Goal: Task Accomplishment & Management: Use online tool/utility

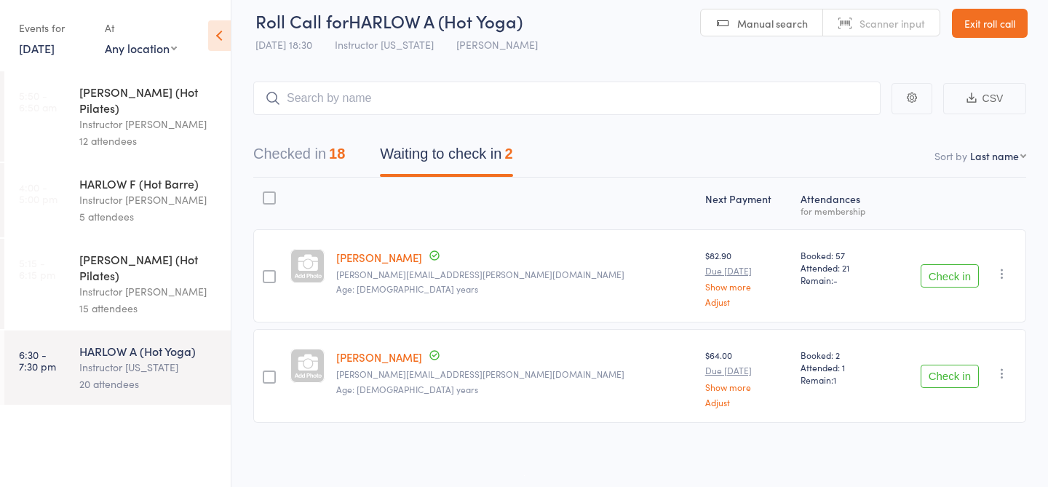
click at [55, 52] on link "13 Oct, 2025" at bounding box center [37, 48] width 36 height 16
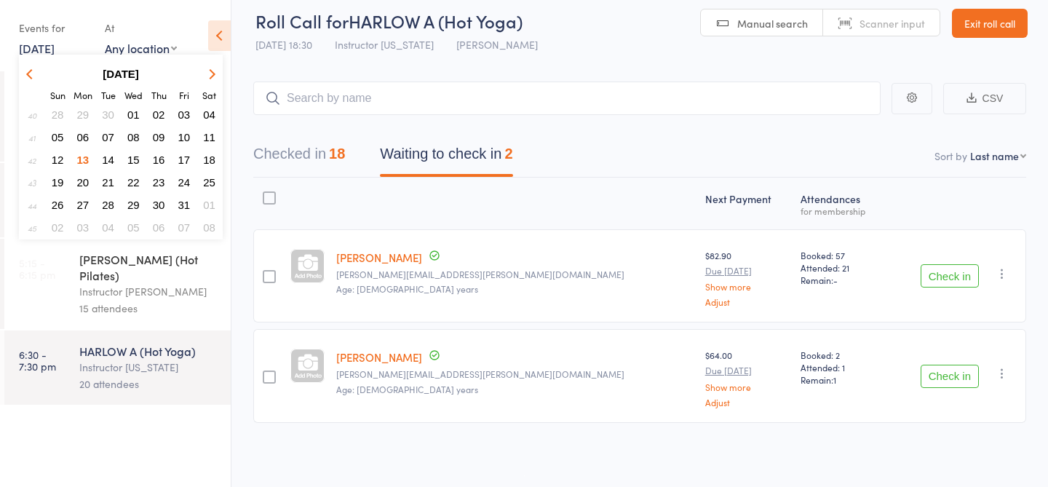
click at [109, 156] on span "14" at bounding box center [108, 160] width 12 height 12
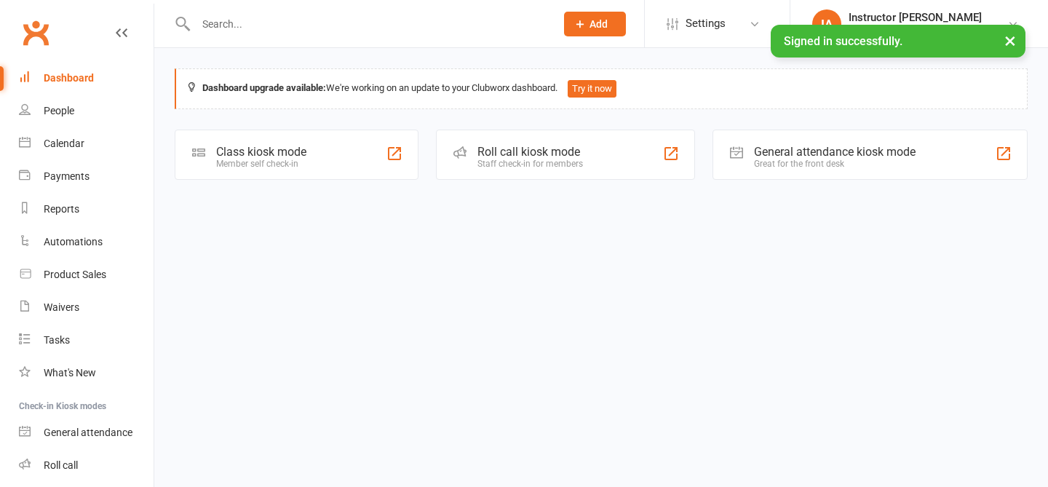
click at [507, 150] on div "Roll call kiosk mode" at bounding box center [531, 152] width 106 height 14
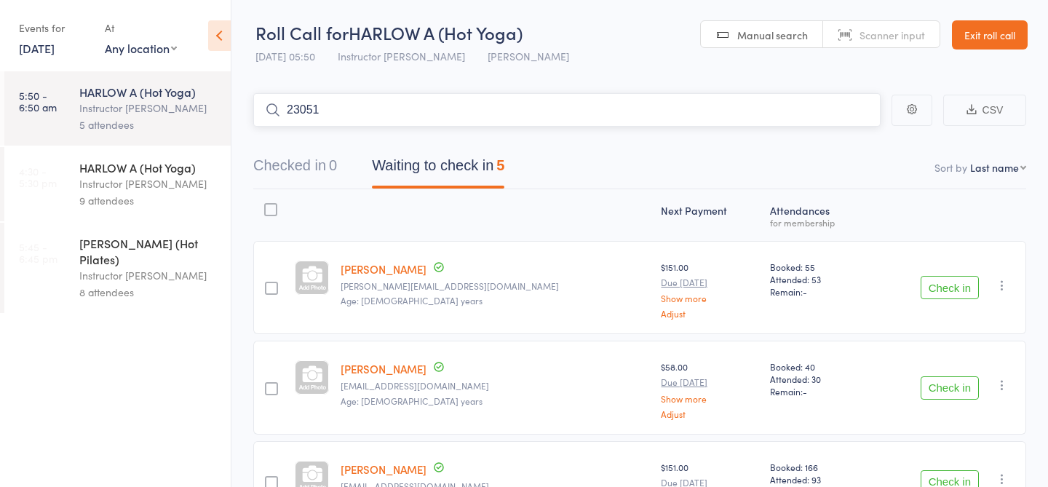
type input "23051"
click at [841, 135] on link "Check in" at bounding box center [841, 141] width 52 height 23
type input "23783"
click at [842, 146] on link "Check in" at bounding box center [841, 141] width 52 height 23
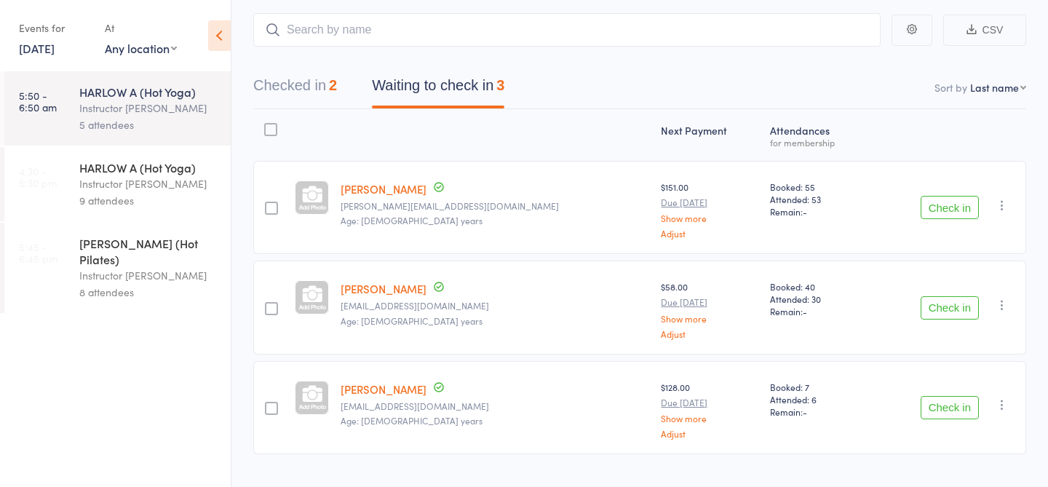
click at [710, 256] on div "Next Payment Atten­dances for membership [PERSON_NAME] [PERSON_NAME][EMAIL_ADDR…" at bounding box center [639, 285] width 773 height 352
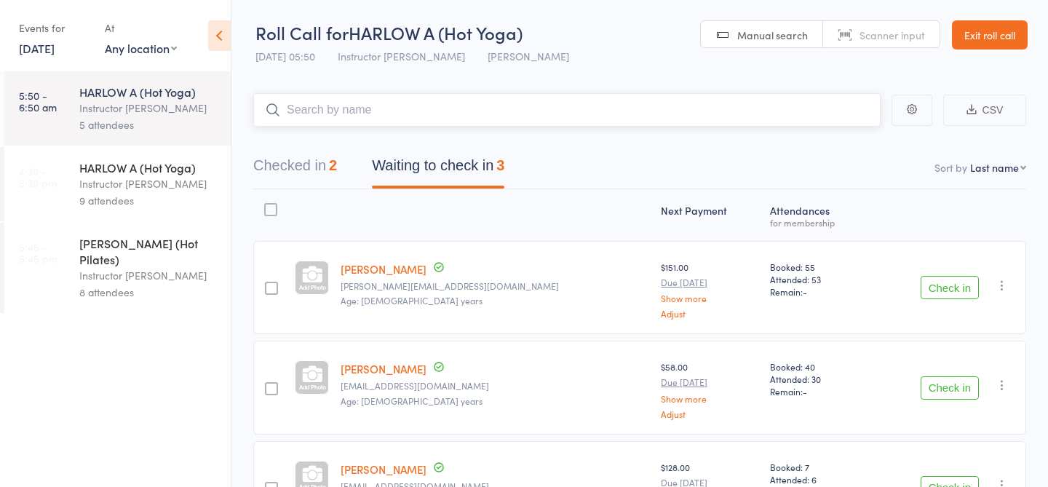
click at [702, 124] on input "search" at bounding box center [567, 109] width 628 height 33
type input "23333"
click at [842, 139] on link "Check in" at bounding box center [841, 141] width 52 height 23
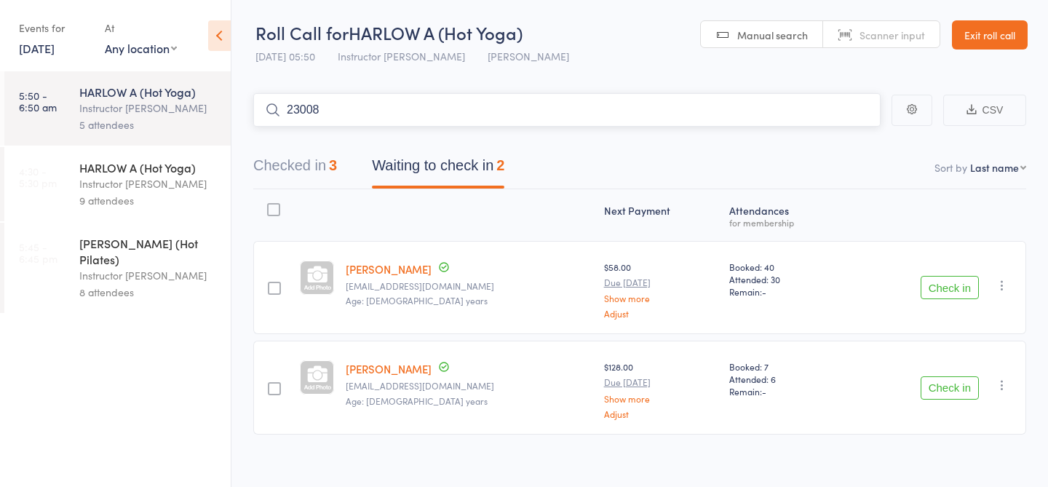
type input "23008"
click at [847, 138] on link "Drop in" at bounding box center [842, 141] width 47 height 23
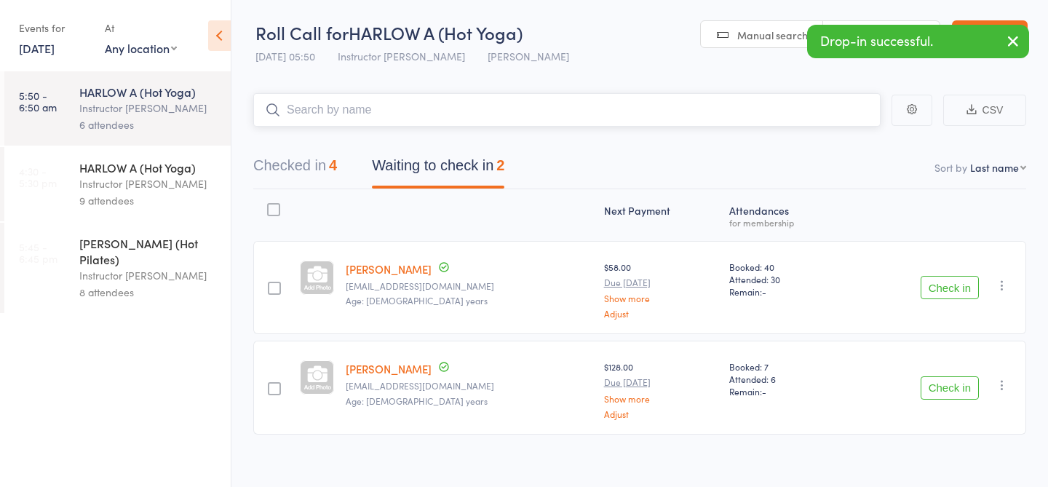
click at [449, 105] on input "search" at bounding box center [567, 109] width 628 height 33
type input "23828"
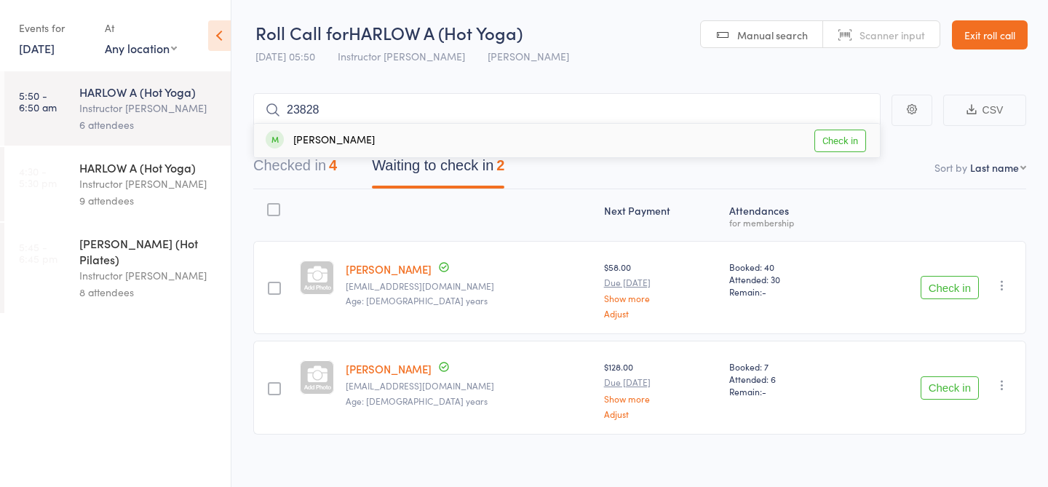
click at [831, 144] on link "Check in" at bounding box center [841, 141] width 52 height 23
